Goal: Consume media (video, audio): Consume media (video, audio)

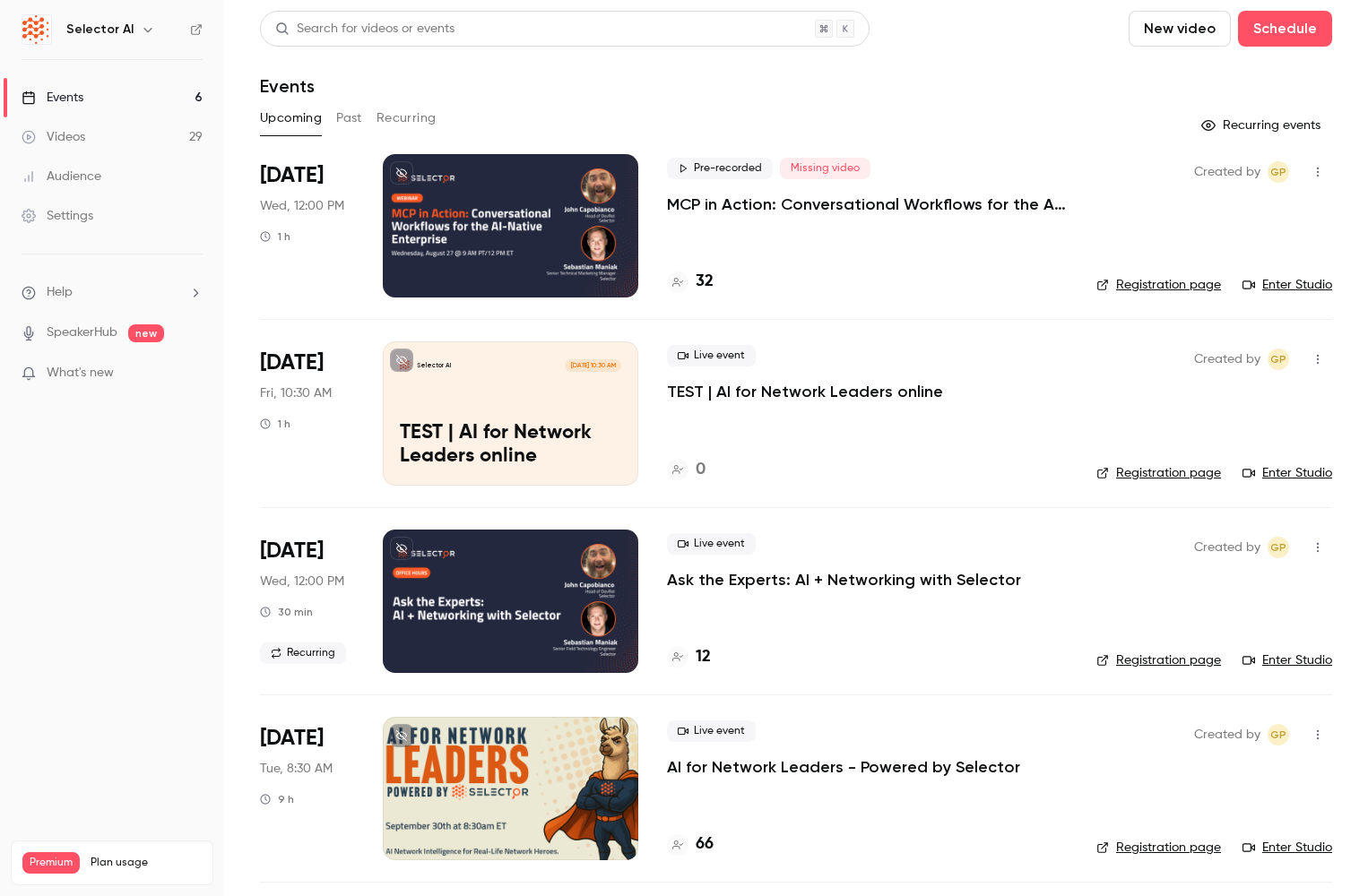
click at [69, 88] on link "Events 6" at bounding box center [112, 97] width 224 height 39
click at [89, 132] on link "Videos 29" at bounding box center [112, 137] width 224 height 39
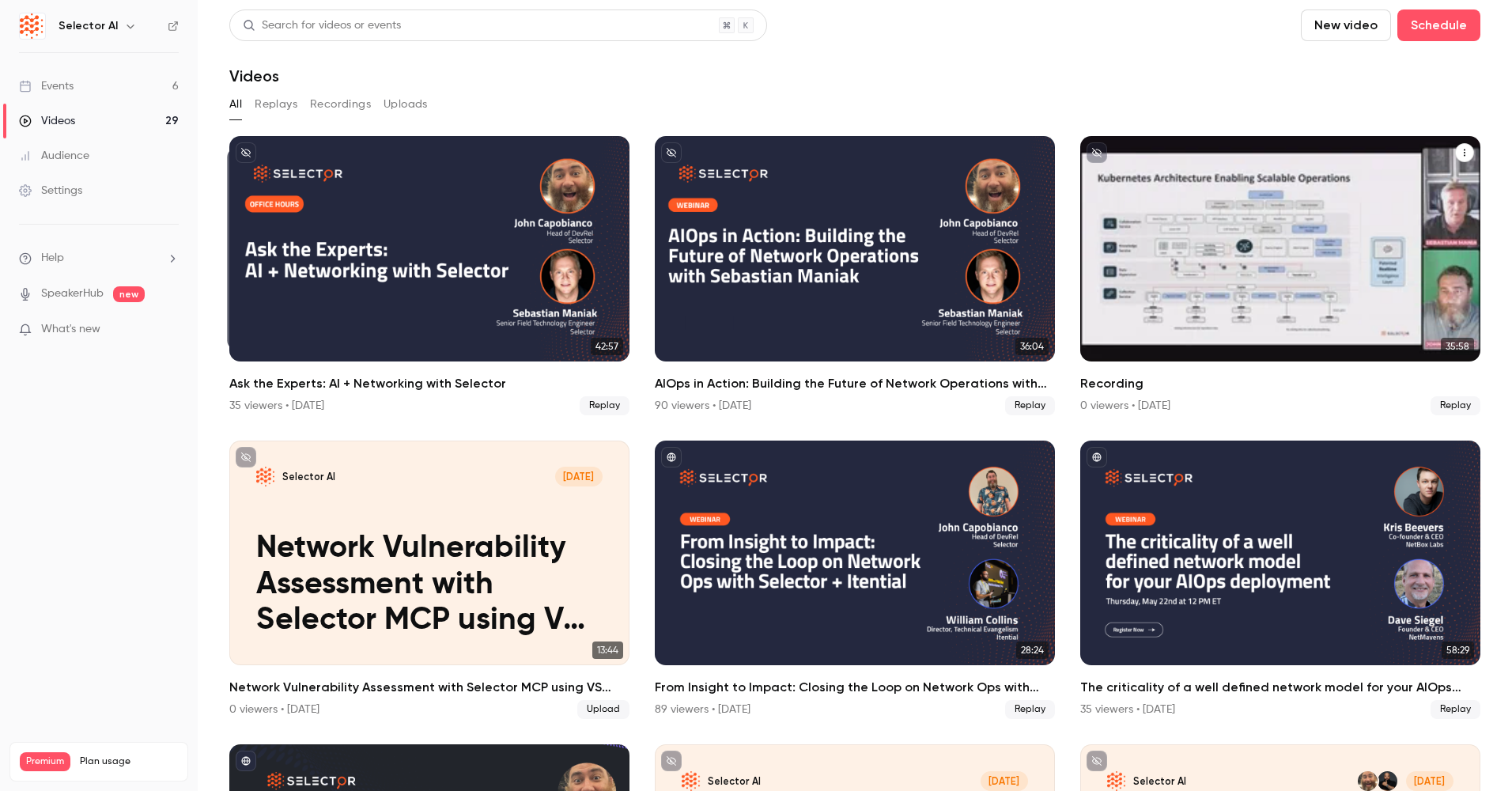
click at [1173, 182] on div "Selector AI" at bounding box center [1147, 172] width 79 height 20
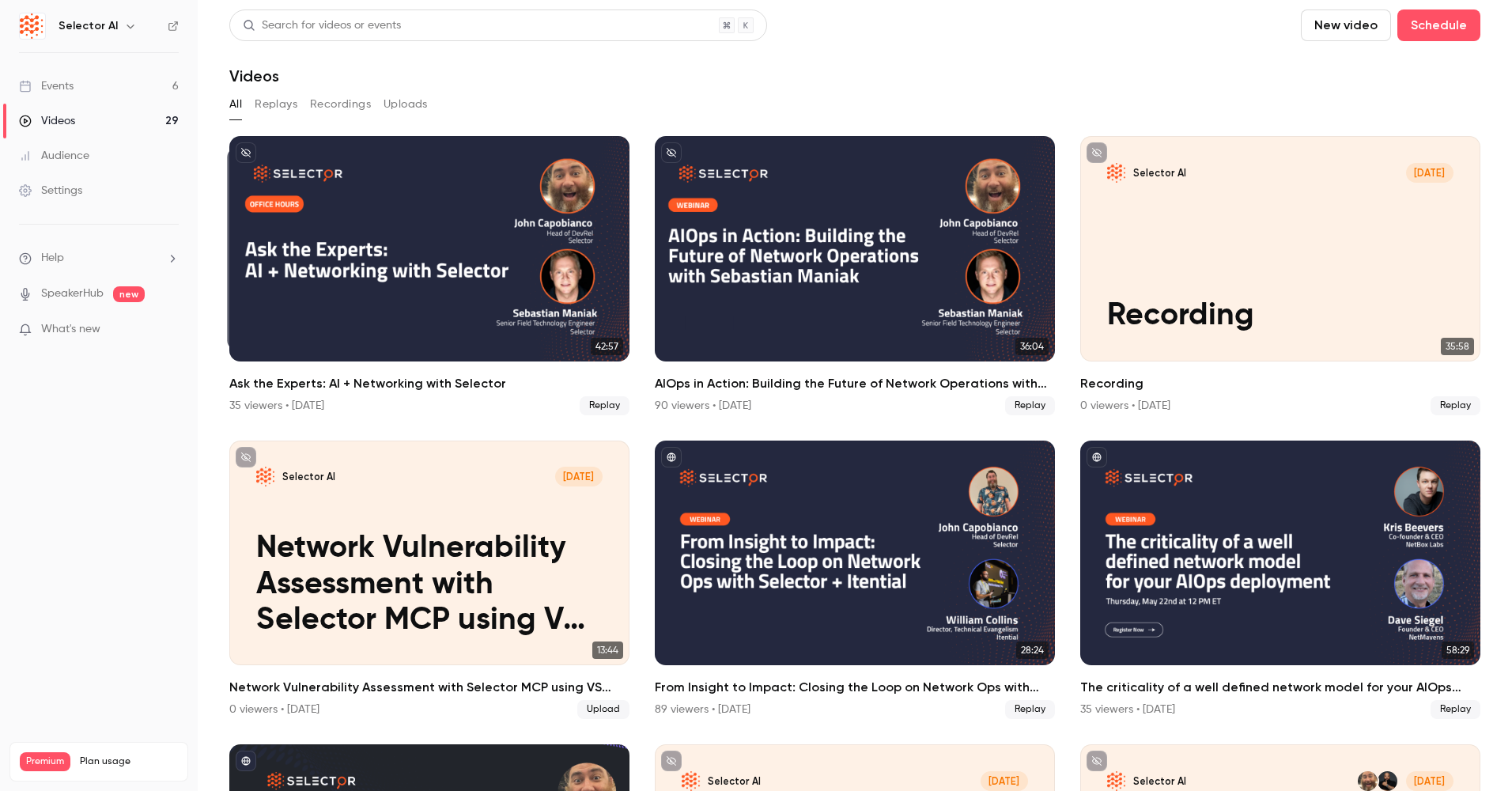
click at [73, 84] on div "Events" at bounding box center [46, 86] width 54 height 16
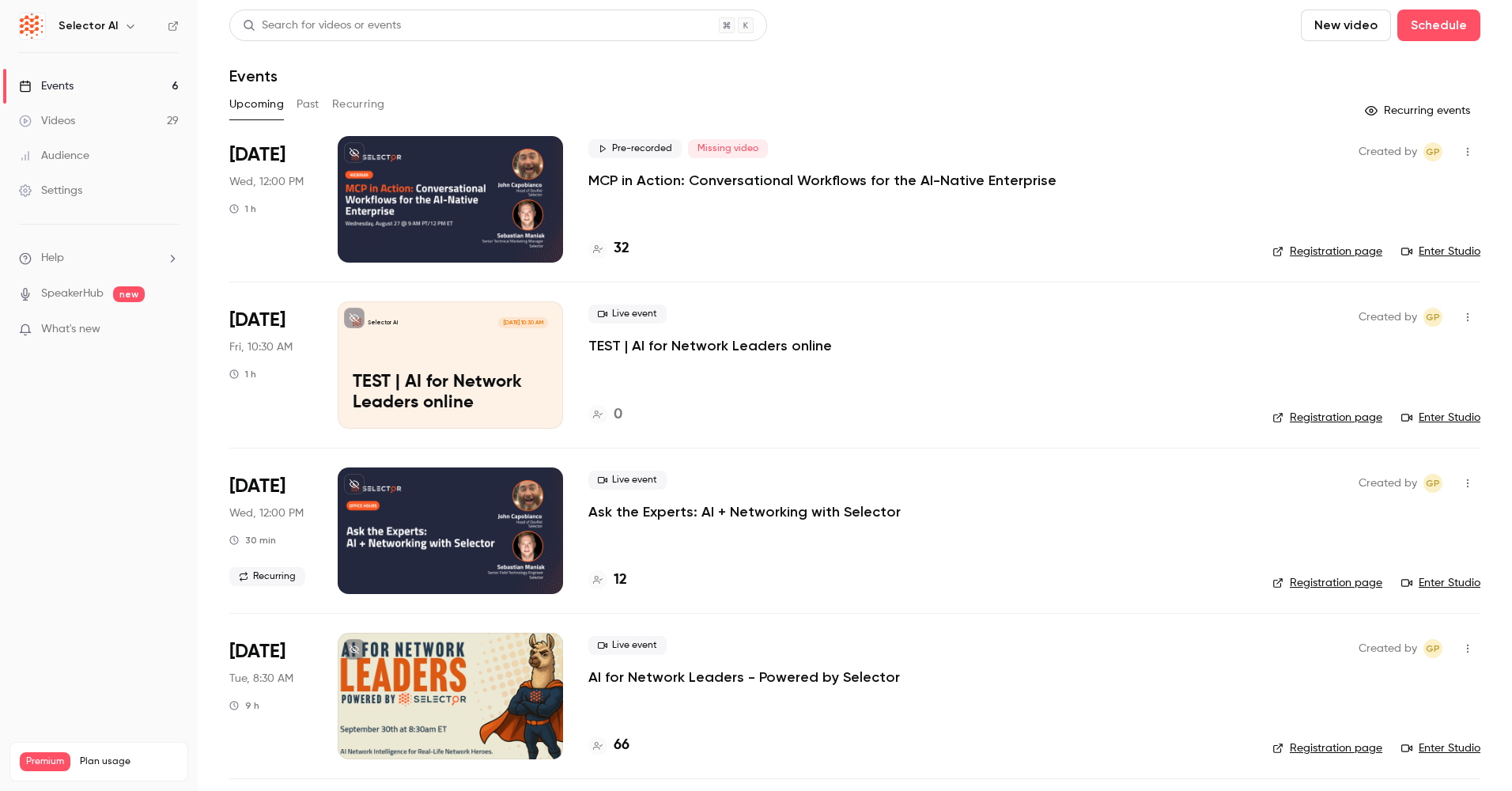
click at [57, 121] on div "Videos" at bounding box center [47, 121] width 56 height 16
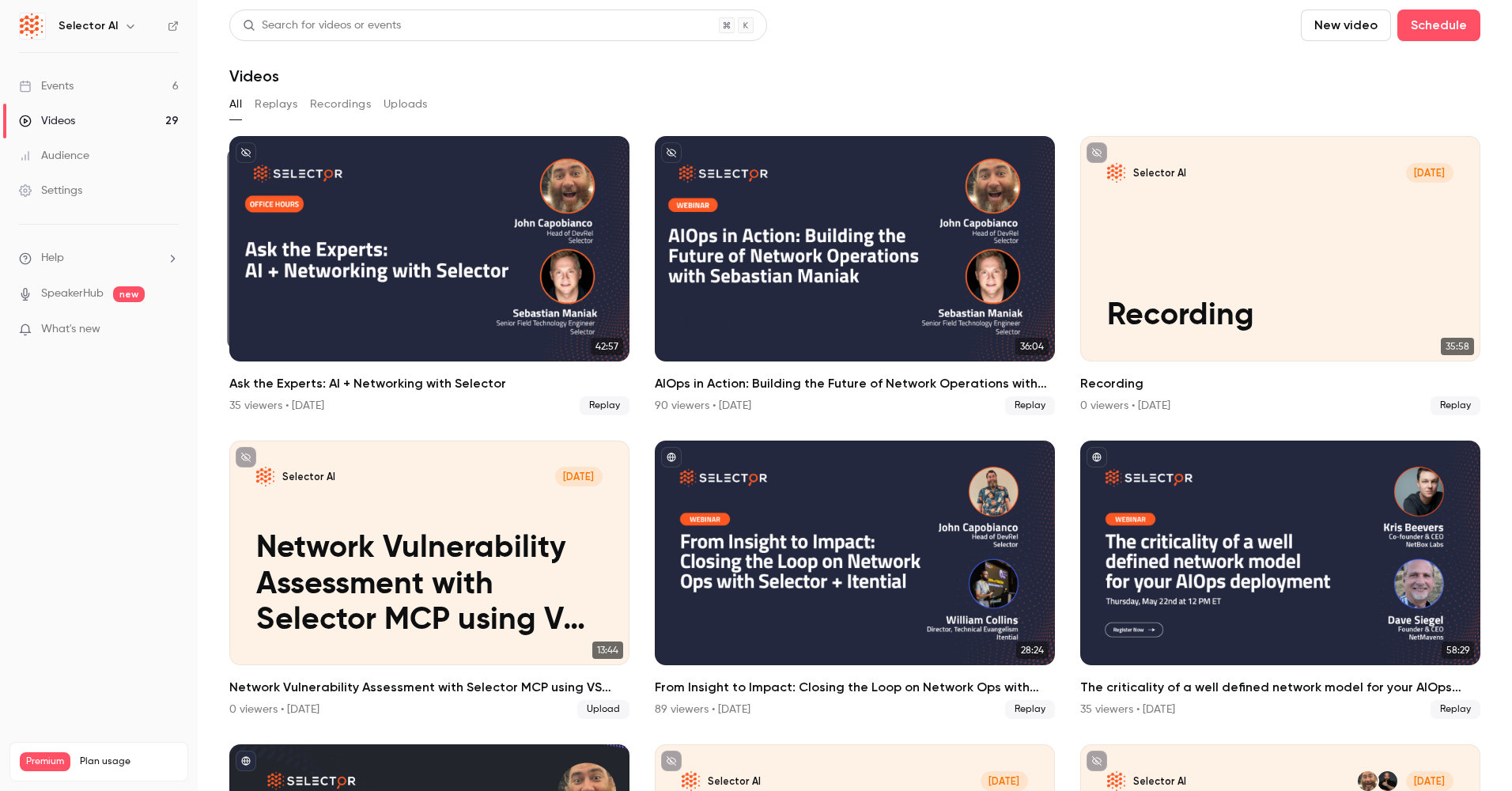
click at [324, 102] on button "Recordings" at bounding box center [341, 105] width 61 height 25
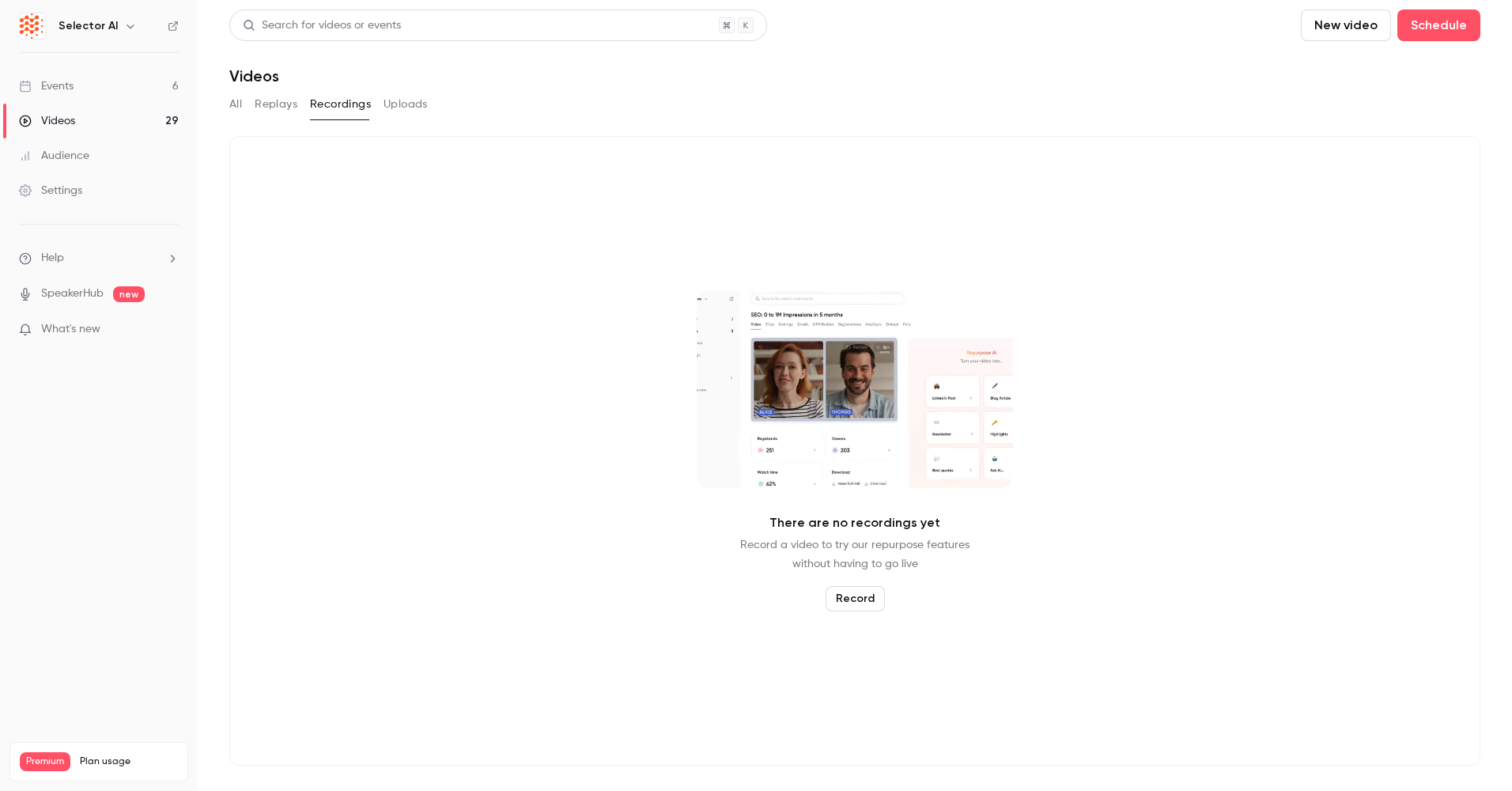
click at [240, 101] on button "All" at bounding box center [235, 105] width 13 height 25
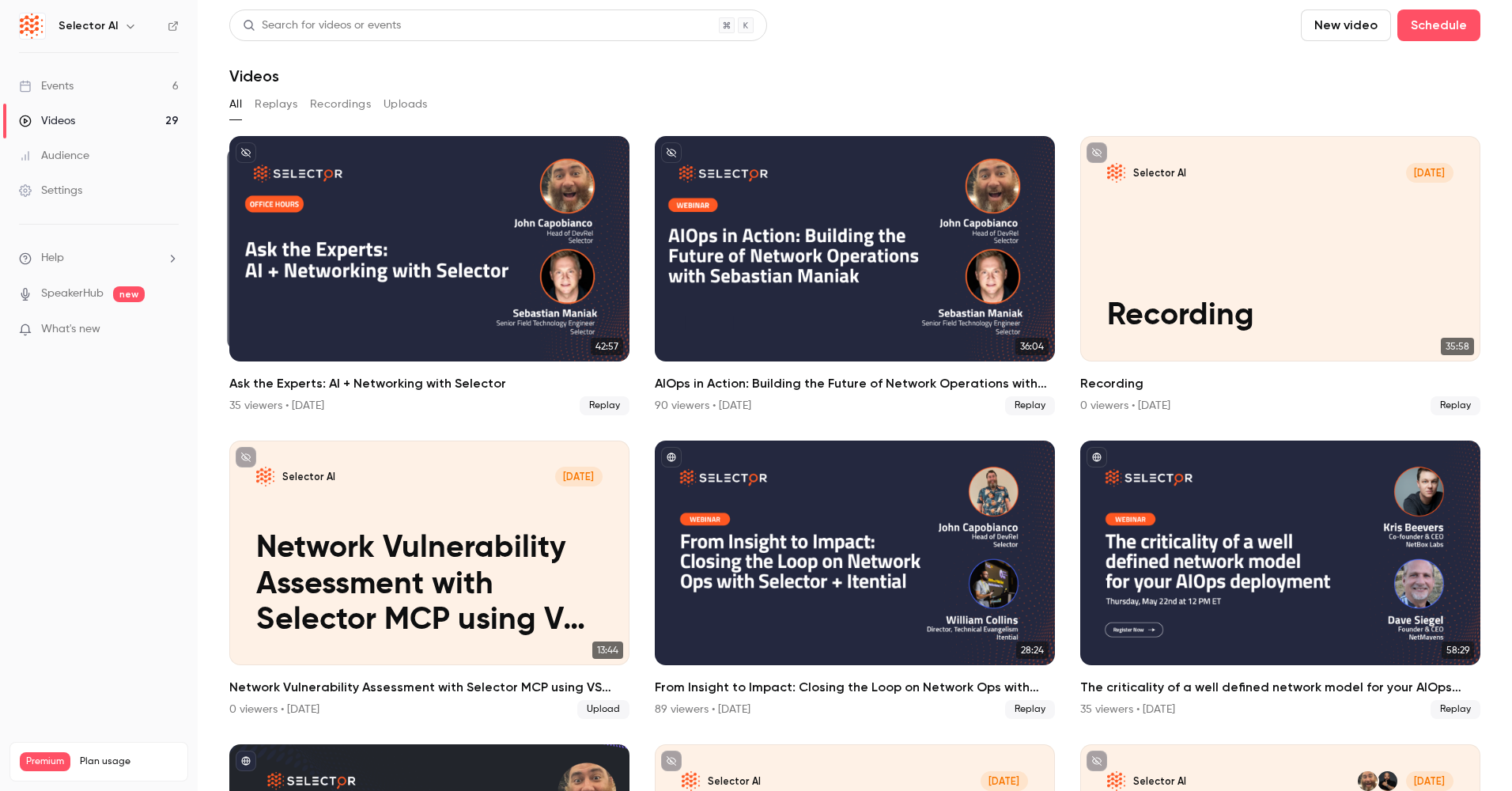
click at [558, 95] on div "All Replays Recordings Uploads" at bounding box center [855, 105] width 1251 height 25
click at [97, 82] on link "Events 6" at bounding box center [99, 86] width 198 height 35
